Goal: Find specific page/section: Find specific page/section

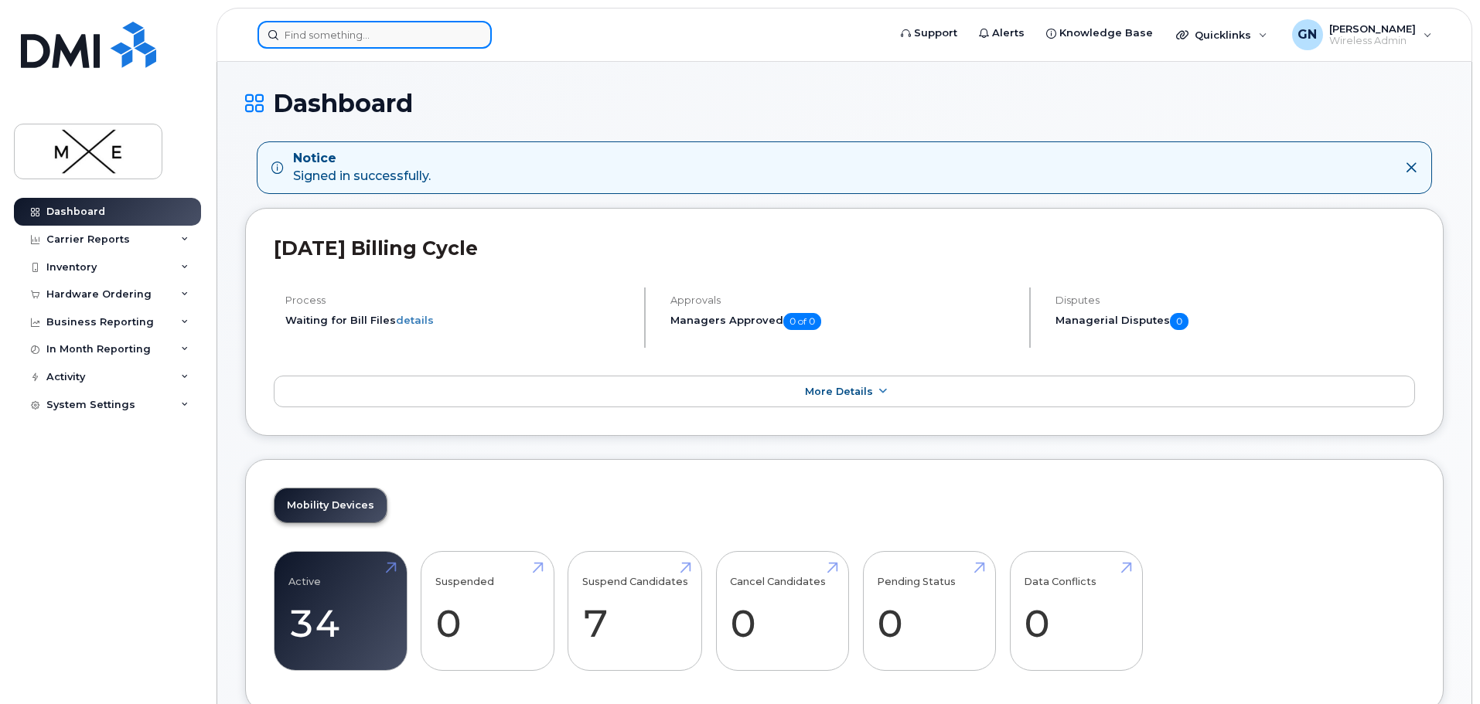
click at [380, 36] on input at bounding box center [374, 35] width 234 height 28
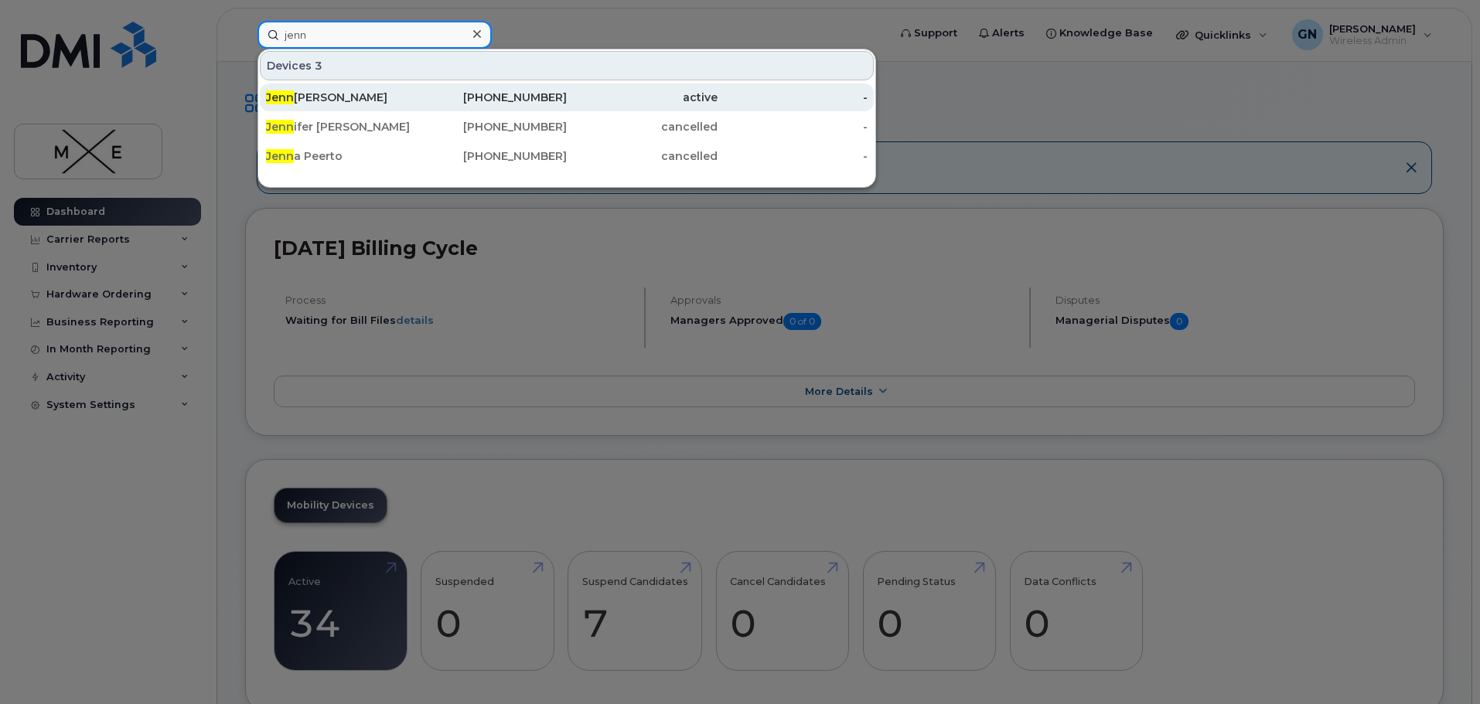
type input "jenn"
click at [408, 92] on div "[PERSON_NAME] [PERSON_NAME]" at bounding box center [341, 97] width 151 height 15
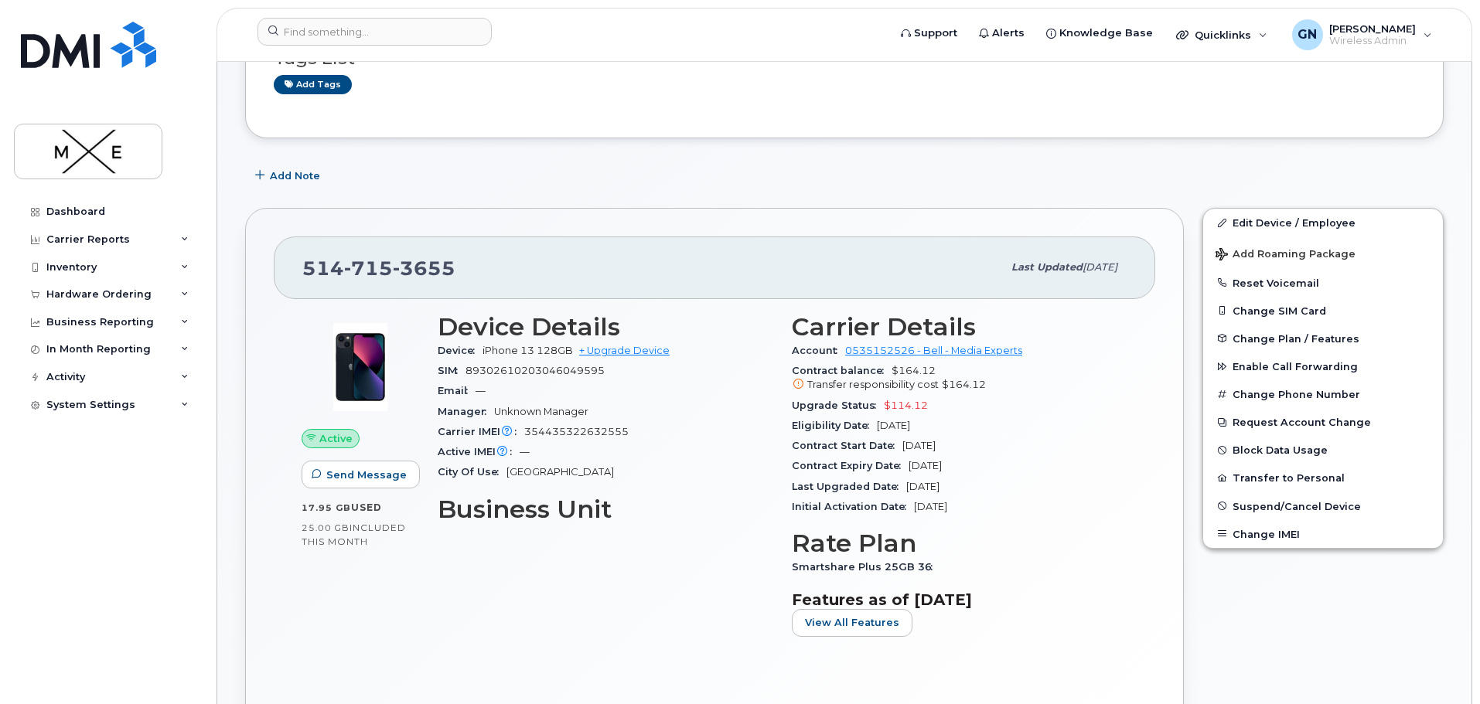
scroll to position [232, 0]
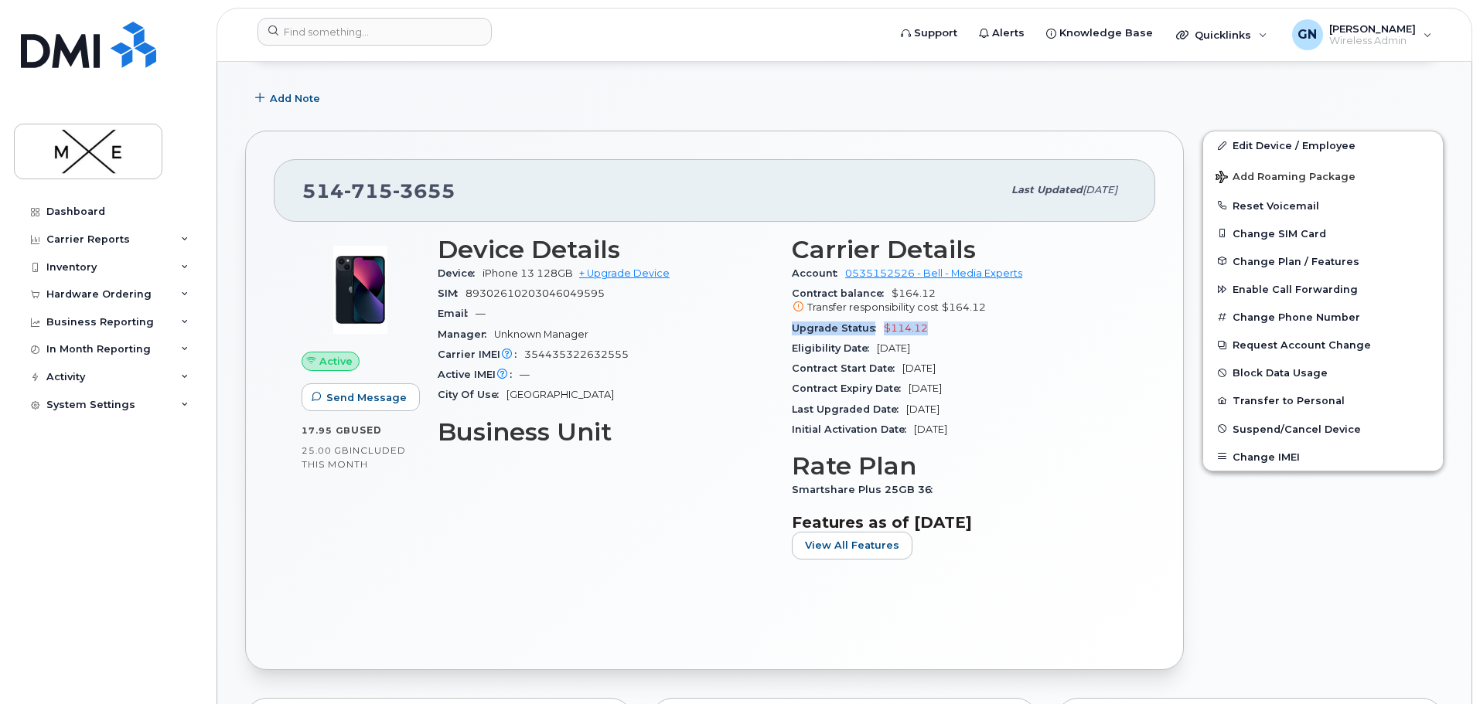
drag, startPoint x: 792, startPoint y: 327, endPoint x: 929, endPoint y: 325, distance: 136.9
click at [929, 325] on div "Upgrade Status $114.12" at bounding box center [960, 329] width 336 height 20
copy div "Upgrade Status $114.12"
click at [545, 548] on div "Device Details Device iPhone 13 128GB + Upgrade Device SIM 89302610203046049595…" at bounding box center [605, 404] width 354 height 355
